Goal: Obtain resource: Obtain resource

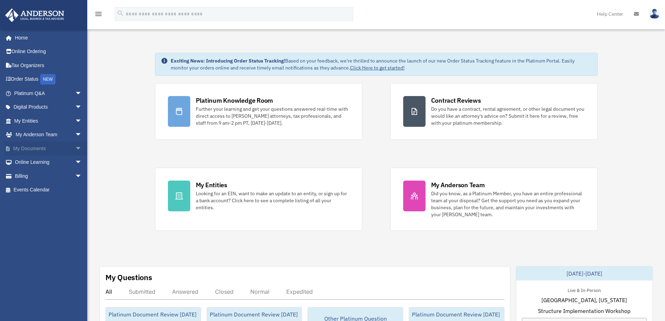
click at [54, 150] on link "My Documents arrow_drop_down" at bounding box center [49, 148] width 88 height 14
click at [51, 144] on link "My Documents arrow_drop_down" at bounding box center [49, 148] width 88 height 14
click at [75, 149] on span "arrow_drop_down" at bounding box center [82, 148] width 14 height 14
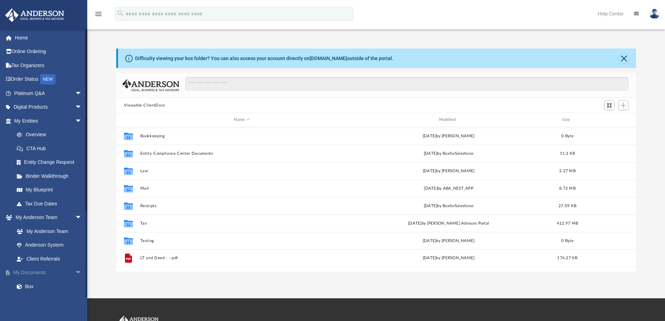
scroll to position [154, 515]
click at [75, 118] on span "arrow_drop_down" at bounding box center [82, 121] width 14 height 14
click at [76, 132] on span "arrow_drop_down" at bounding box center [82, 135] width 14 height 14
click at [67, 214] on link "Online Learning arrow_drop_down" at bounding box center [49, 218] width 88 height 14
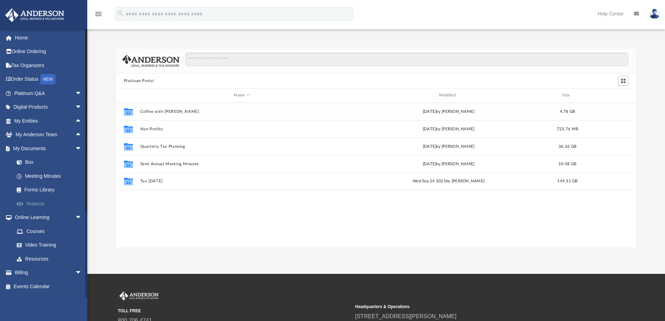
scroll to position [154, 515]
click at [75, 216] on span "arrow_drop_down" at bounding box center [82, 218] width 14 height 14
click at [39, 191] on link "Forms Library" at bounding box center [51, 190] width 83 height 14
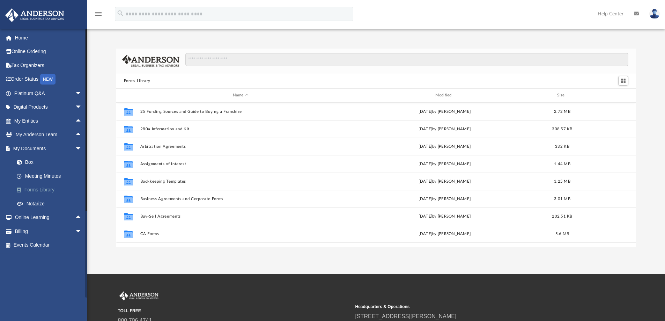
scroll to position [154, 515]
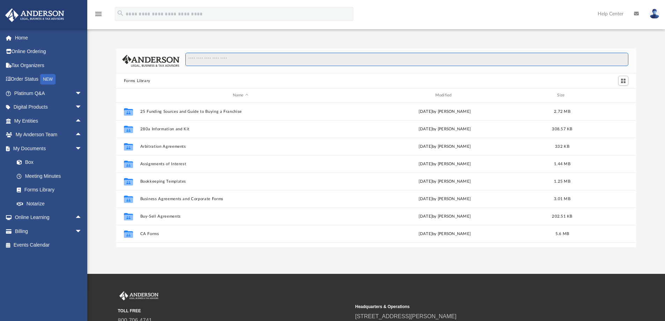
click at [213, 59] on input "Search files and folders" at bounding box center [406, 59] width 443 height 13
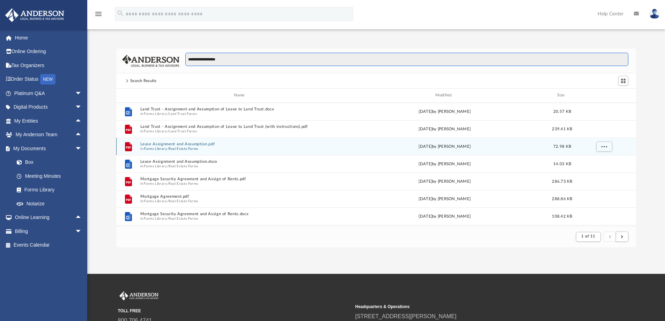
type input "**********"
click at [191, 144] on button "Lease Assignment and Assumption.pdf" at bounding box center [240, 144] width 201 height 5
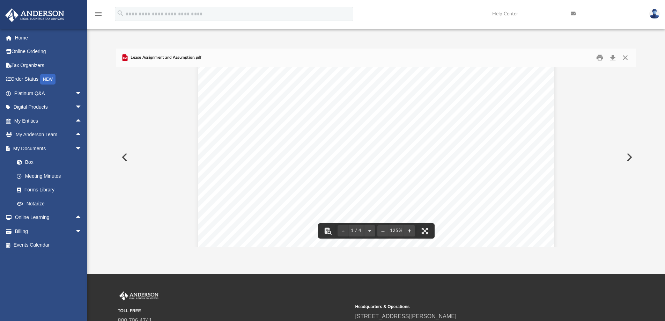
scroll to position [0, 0]
click at [626, 58] on button "Close" at bounding box center [625, 57] width 13 height 11
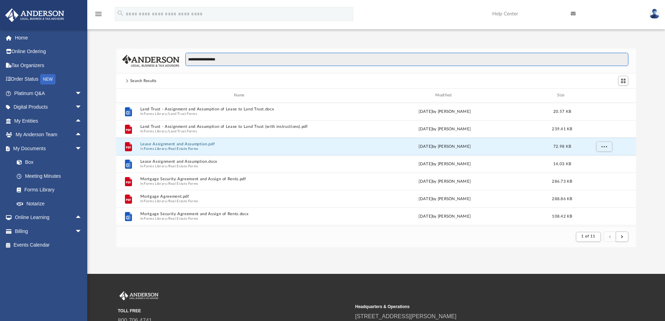
drag, startPoint x: 231, startPoint y: 58, endPoint x: 169, endPoint y: 58, distance: 62.5
click at [169, 58] on div "**********" at bounding box center [376, 61] width 520 height 25
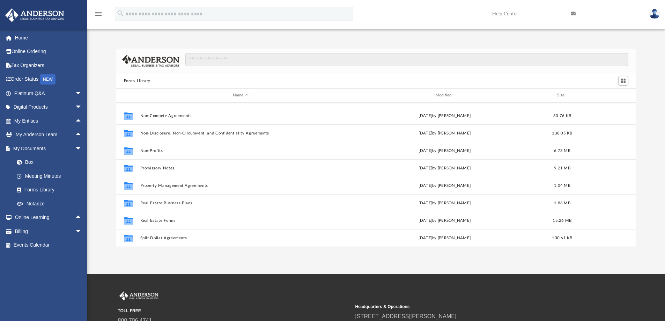
scroll to position [379, 0]
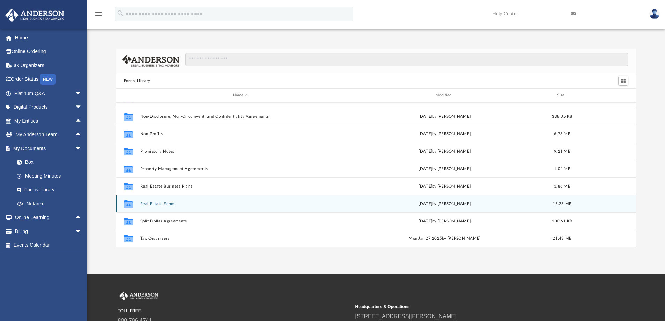
click at [194, 203] on button "Real Estate Forms" at bounding box center [240, 204] width 201 height 5
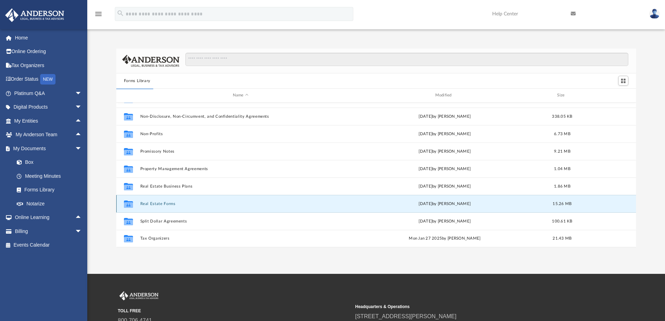
click at [149, 202] on button "Real Estate Forms" at bounding box center [240, 204] width 201 height 5
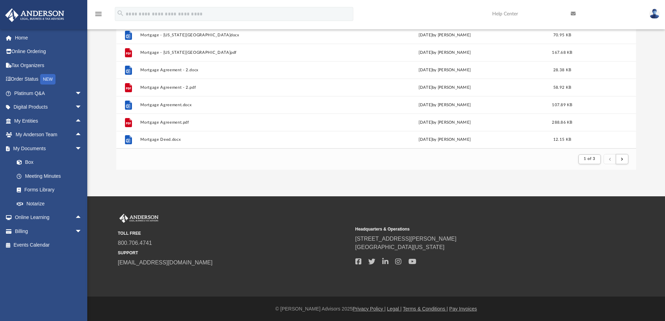
scroll to position [78, 0]
click at [621, 159] on button "submit" at bounding box center [622, 159] width 13 height 10
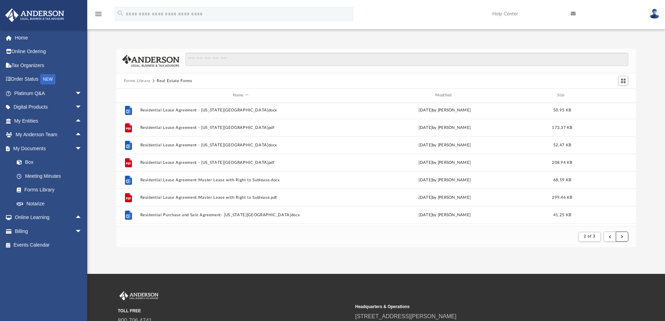
scroll to position [594, 0]
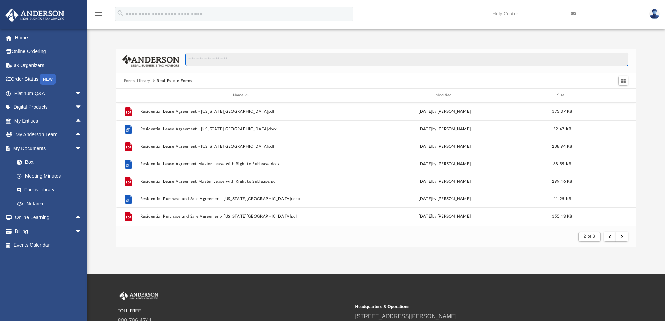
drag, startPoint x: 212, startPoint y: 55, endPoint x: 215, endPoint y: 64, distance: 9.5
click at [212, 55] on input "Search files and folders" at bounding box center [406, 59] width 443 height 13
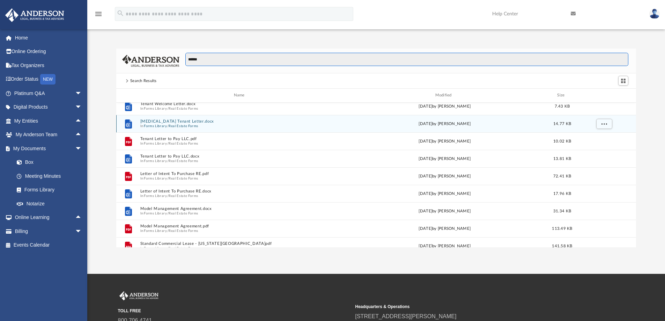
scroll to position [35, 0]
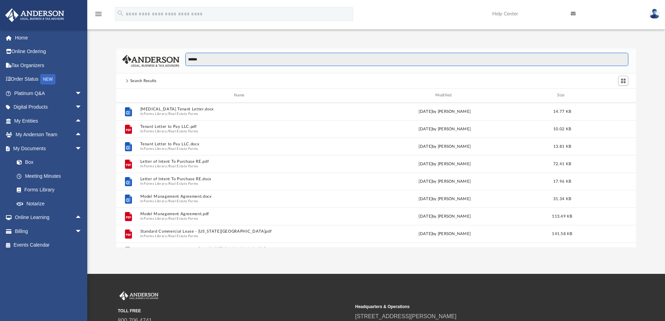
type input "******"
